Goal: Task Accomplishment & Management: Complete application form

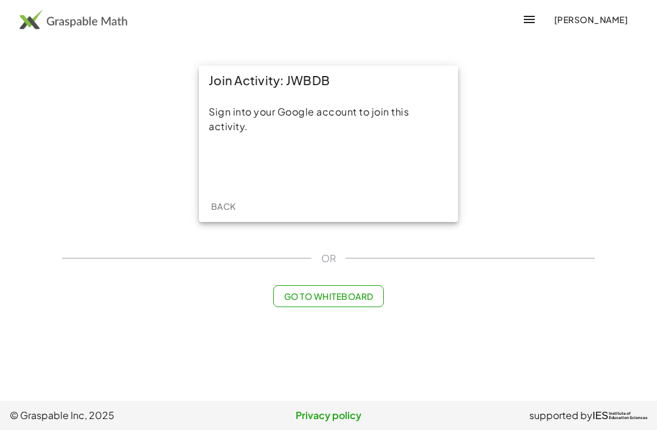
click at [348, 168] on div "Sign in with Google. Opens in new tab" at bounding box center [329, 165] width 112 height 27
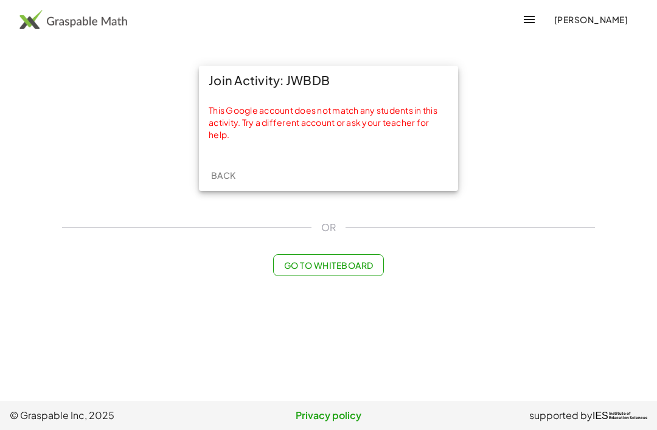
click at [603, 385] on main "Join Activity: JWBDB This Google account does not match any students in this ac…" at bounding box center [328, 200] width 657 height 401
click at [647, 339] on main "Join Activity: JWBDB This Google account does not match any students in this ac…" at bounding box center [328, 200] width 657 height 401
click at [616, 348] on main "Join Activity: JWBDB This Google account does not match any students in this ac…" at bounding box center [328, 200] width 657 height 401
click at [589, 356] on main "Join Activity: JWBDB This Google account does not match any students in this ac…" at bounding box center [328, 200] width 657 height 401
click at [375, 254] on button "Go to Whiteboard" at bounding box center [328, 265] width 110 height 22
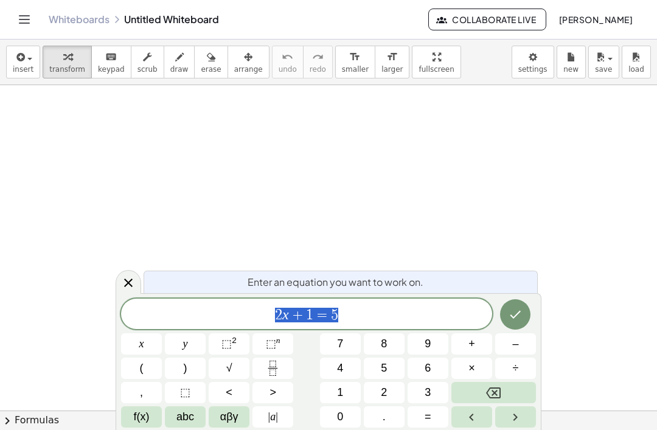
click at [19, 16] on icon "Toggle navigation" at bounding box center [24, 19] width 15 height 15
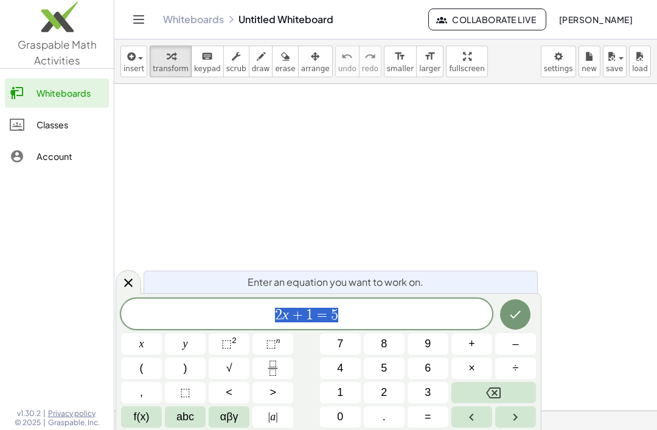
click at [24, 123] on div at bounding box center [23, 124] width 27 height 15
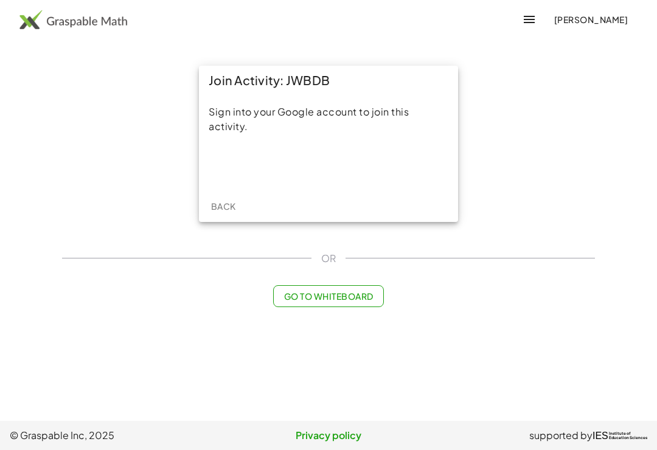
click at [242, 87] on div "Join Activity: JWBDB" at bounding box center [328, 80] width 259 height 29
click at [241, 86] on div "Join Activity: JWBDB" at bounding box center [328, 80] width 259 height 29
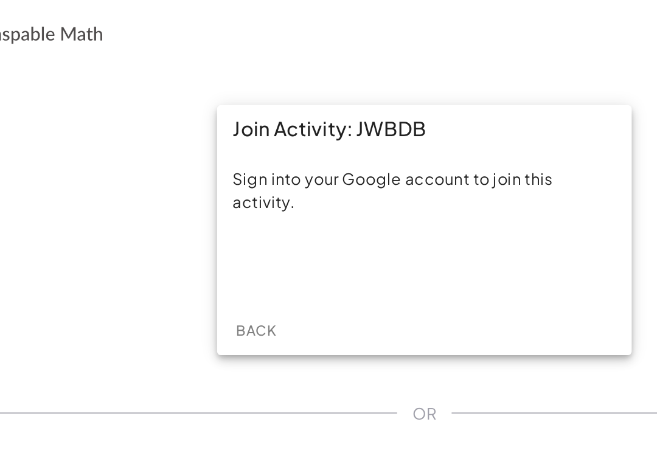
click at [273, 159] on div "Sign in with Google. Opens in new tab" at bounding box center [329, 165] width 112 height 27
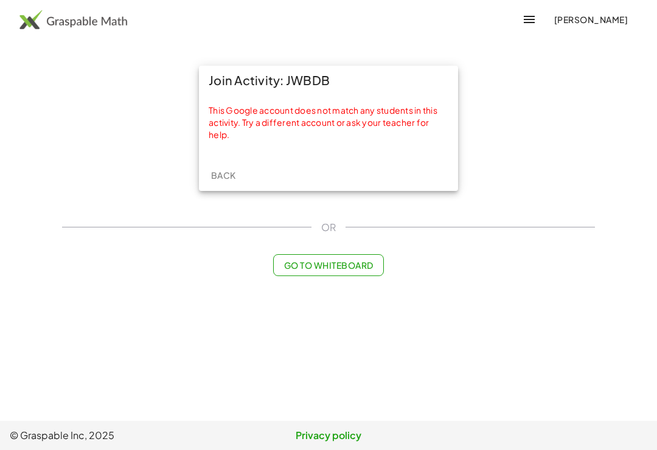
click at [226, 178] on span "Back" at bounding box center [223, 175] width 25 height 11
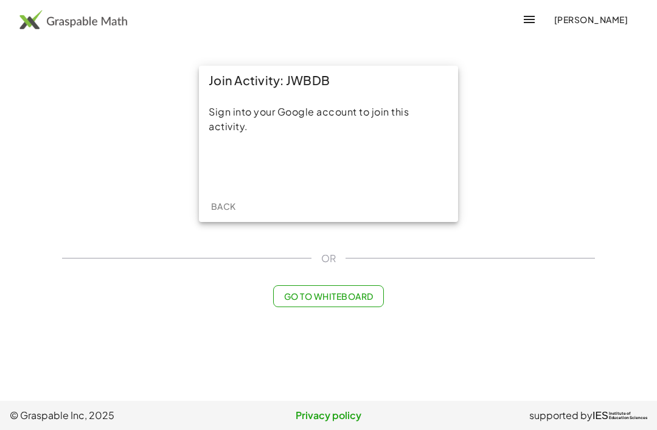
click at [194, 157] on div "Sign in with Google. Opens in new tab" at bounding box center [329, 165] width 112 height 27
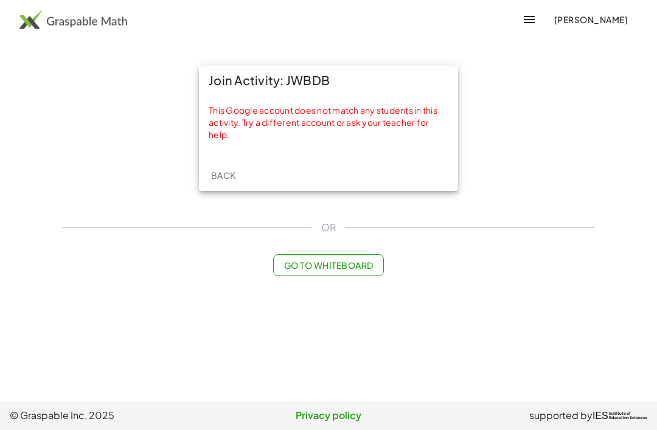
click at [194, 173] on span "Back" at bounding box center [223, 175] width 25 height 11
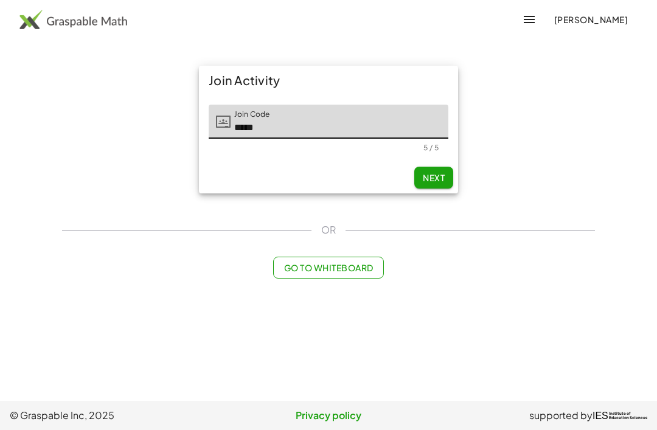
click at [194, 24] on icon "button" at bounding box center [529, 19] width 15 height 15
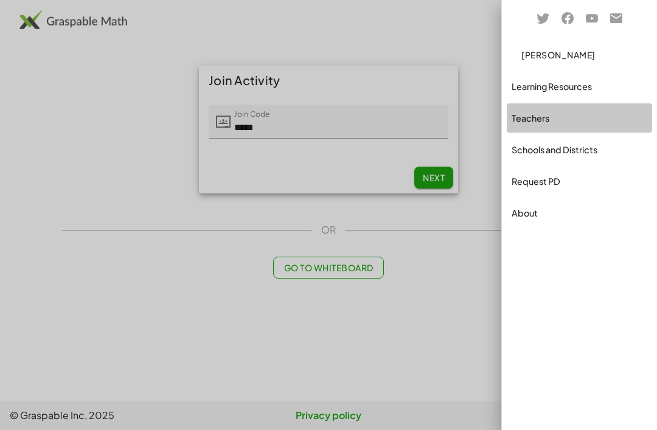
click at [194, 135] on div "Teachers" at bounding box center [579, 149] width 145 height 29
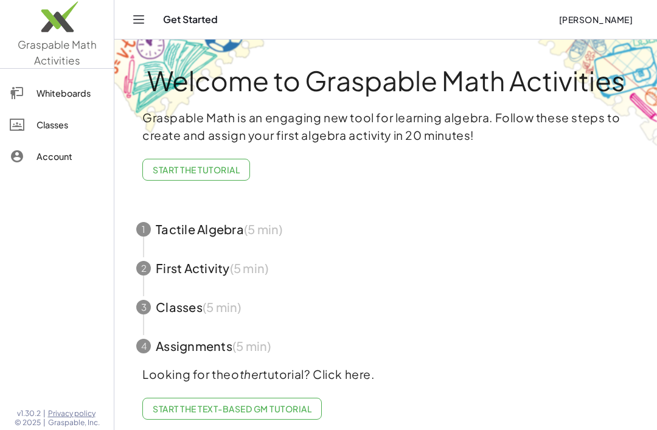
click at [148, 19] on button "Toggle navigation" at bounding box center [138, 19] width 19 height 19
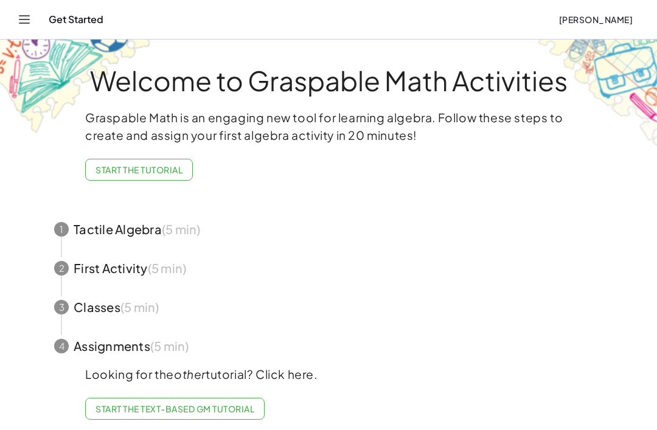
click at [32, 22] on button "Toggle navigation" at bounding box center [24, 19] width 19 height 19
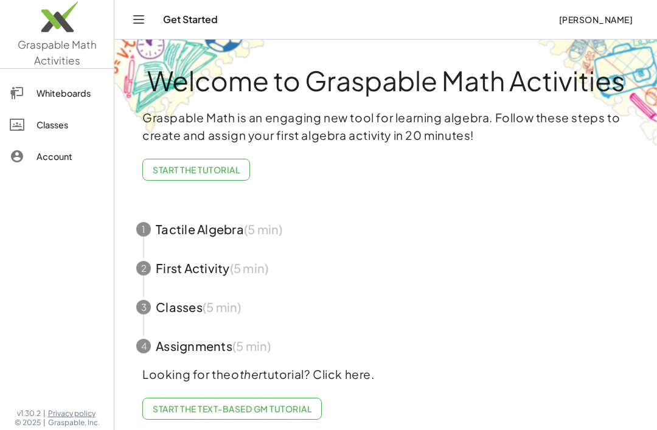
click at [147, 18] on button "Toggle navigation" at bounding box center [138, 19] width 19 height 19
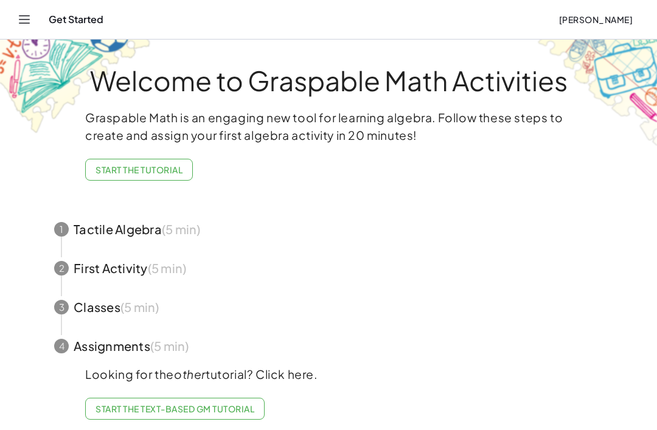
click at [29, 26] on icon "Toggle navigation" at bounding box center [24, 19] width 15 height 15
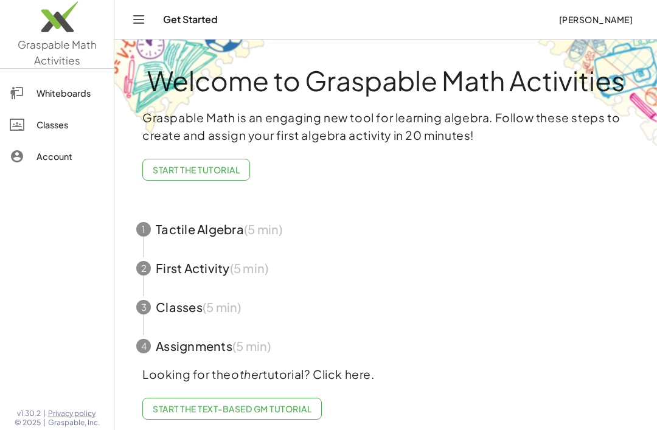
click at [139, 13] on icon "Toggle navigation" at bounding box center [138, 19] width 15 height 15
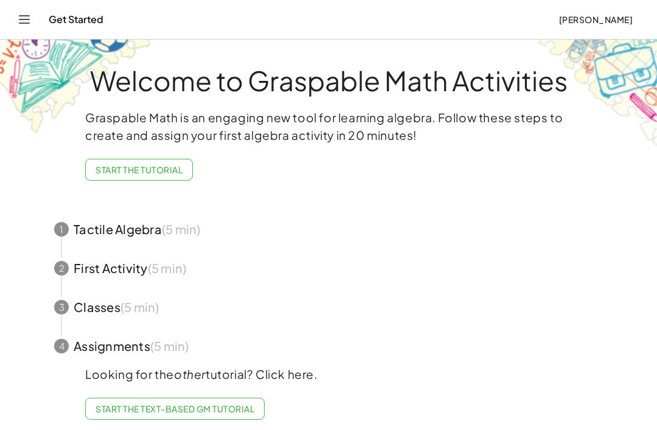
click at [18, 12] on icon "Toggle navigation" at bounding box center [24, 19] width 15 height 15
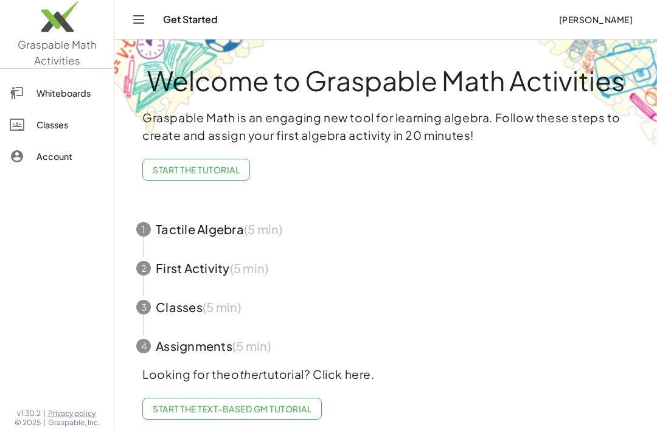
click at [136, 16] on icon "Toggle navigation" at bounding box center [139, 19] width 10 height 7
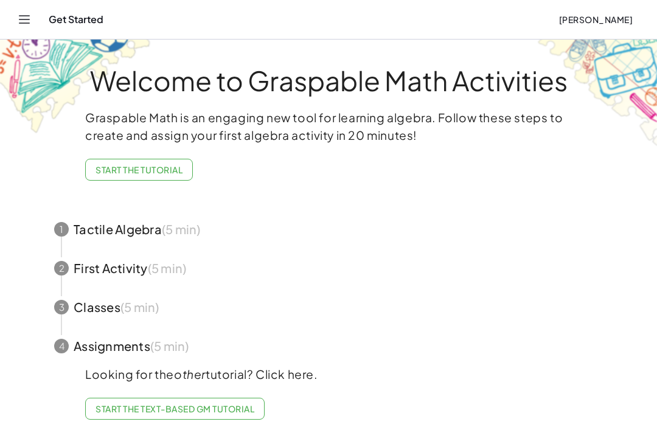
click at [26, 18] on icon "Toggle navigation" at bounding box center [24, 19] width 15 height 15
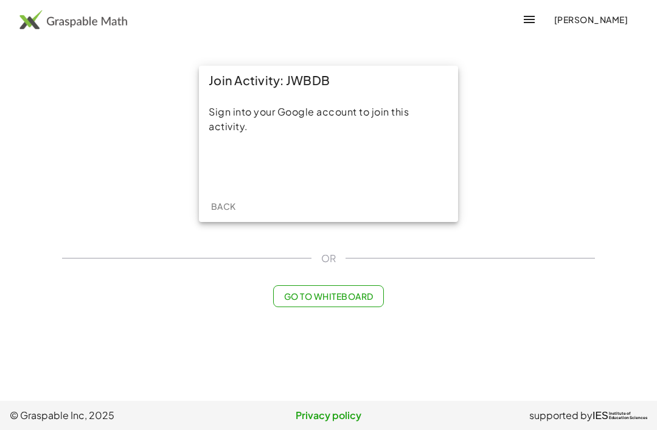
click at [217, 196] on button "Back" at bounding box center [223, 206] width 39 height 22
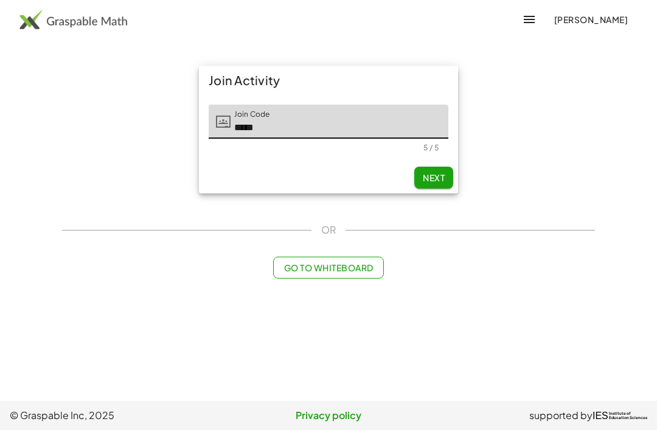
click at [197, 193] on div "Join Activity Join Code Join Code ***** 5 / 5 Next" at bounding box center [329, 129] width 274 height 142
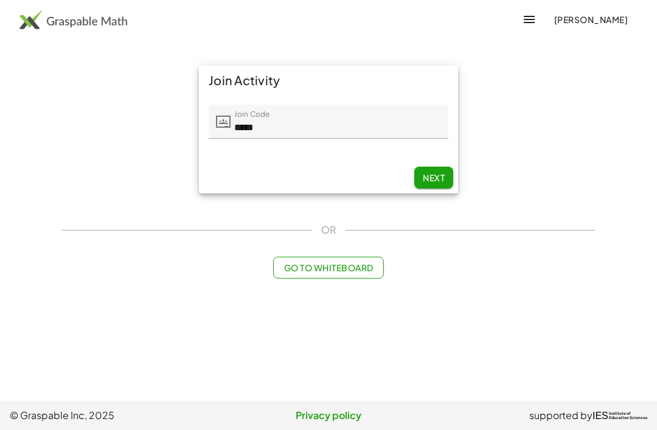
click at [439, 180] on span "Next" at bounding box center [434, 177] width 22 height 11
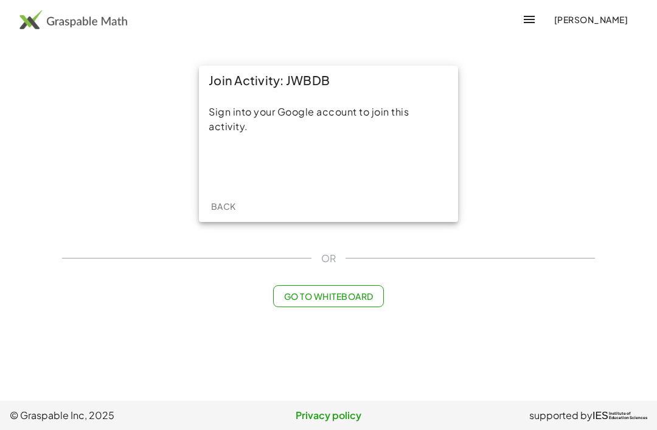
click at [337, 165] on div "Sign in with Google. Opens in new tab" at bounding box center [329, 165] width 112 height 27
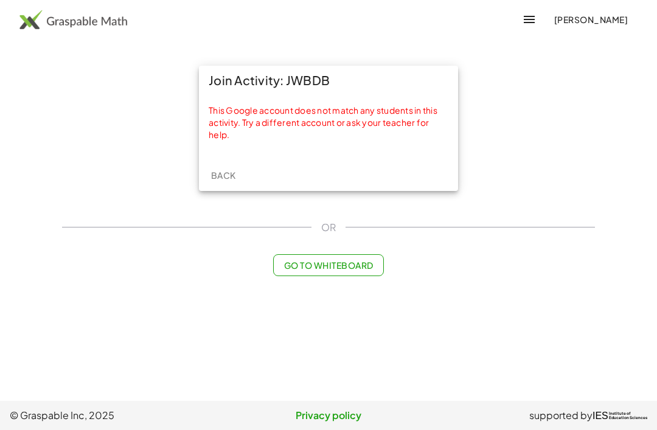
click at [298, 269] on span "Go to Whiteboard" at bounding box center [328, 265] width 89 height 11
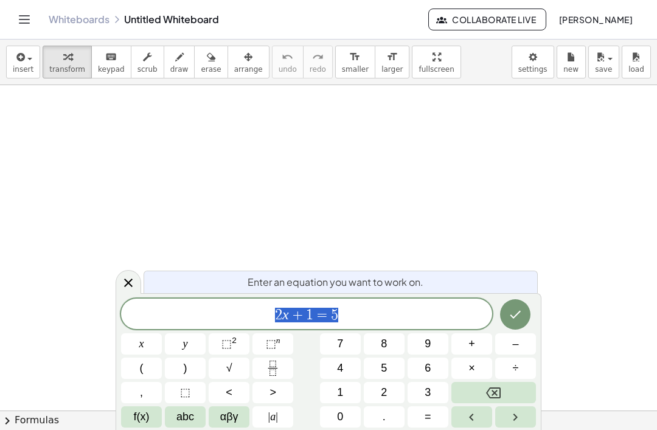
click at [27, 17] on icon "Toggle navigation" at bounding box center [24, 19] width 15 height 15
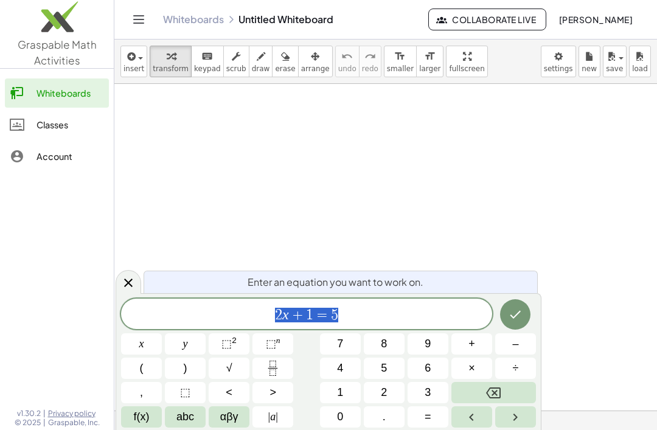
click at [26, 116] on link "Classes" at bounding box center [57, 124] width 104 height 29
